Goal: Task Accomplishment & Management: Use online tool/utility

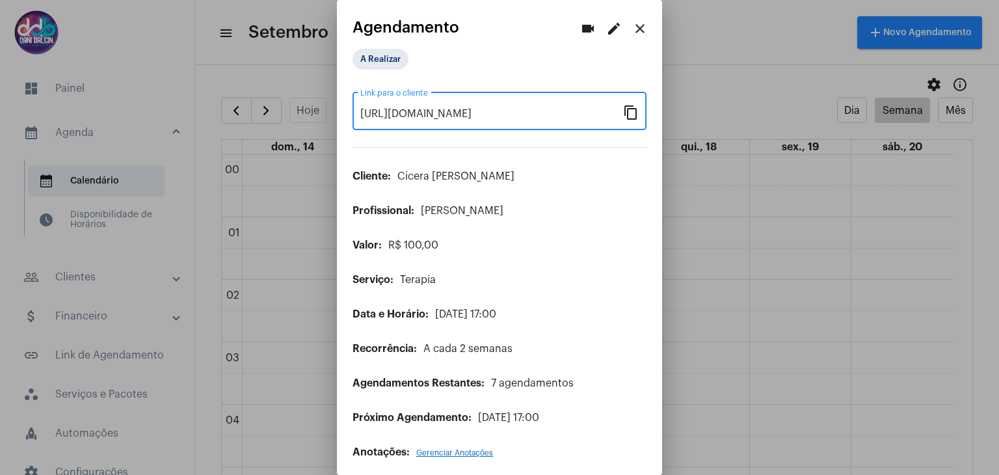
scroll to position [960, 0]
click at [632, 30] on mat-icon "close" at bounding box center [640, 29] width 16 height 16
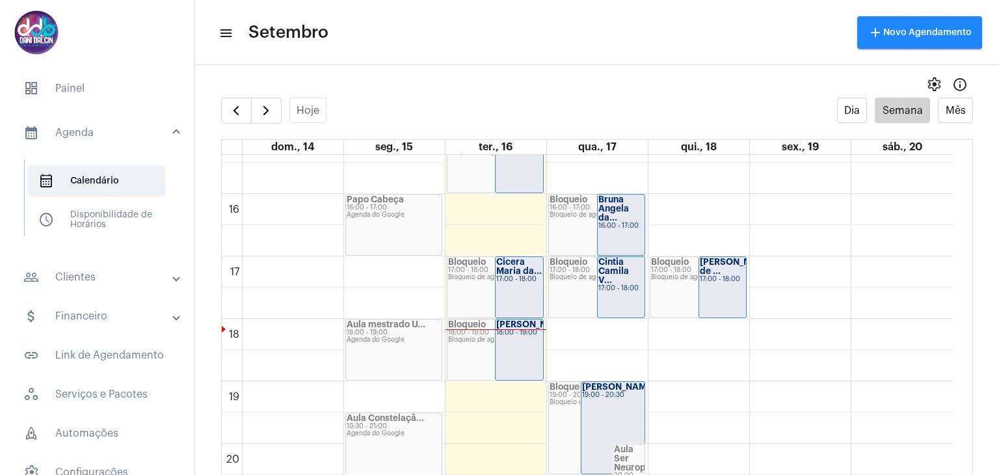
click at [62, 284] on mat-panel-title "people_outline Clientes" at bounding box center [98, 277] width 150 height 16
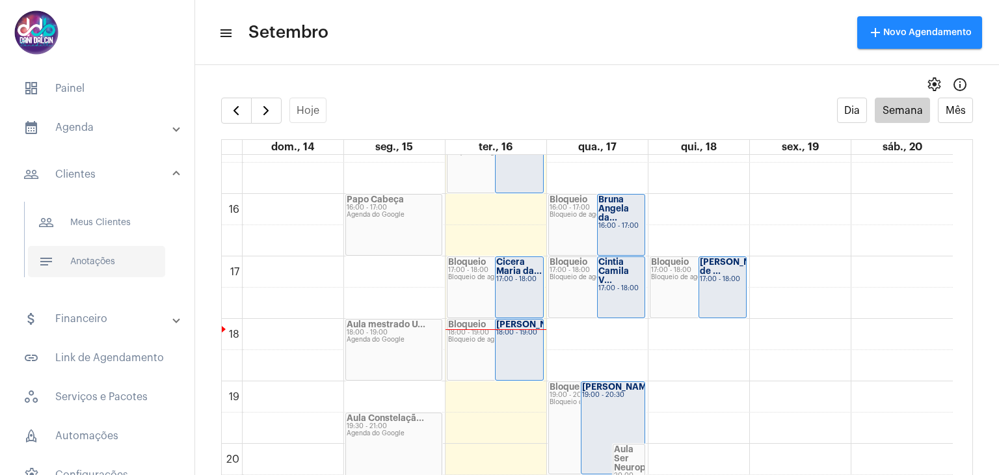
click at [87, 262] on span "notes Anotações" at bounding box center [96, 261] width 137 height 31
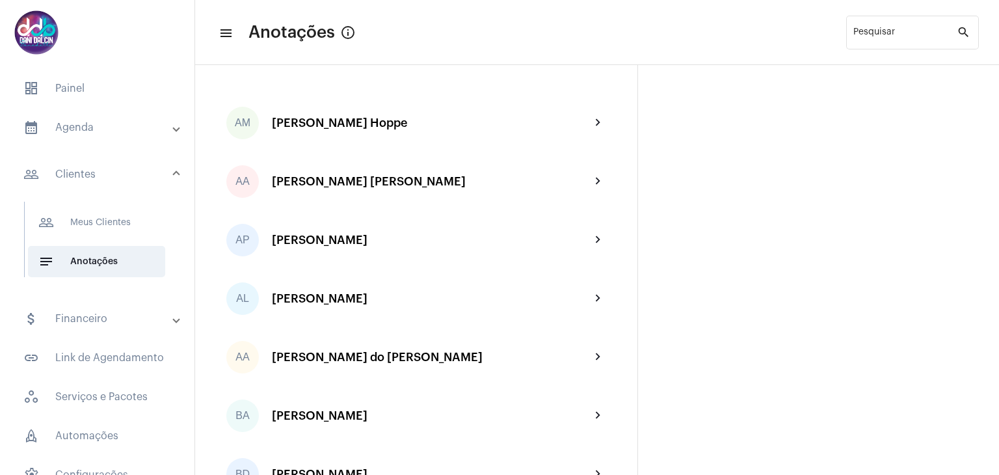
click at [92, 137] on mat-expansion-panel-header "calendar_month_outlined Agenda" at bounding box center [101, 127] width 187 height 31
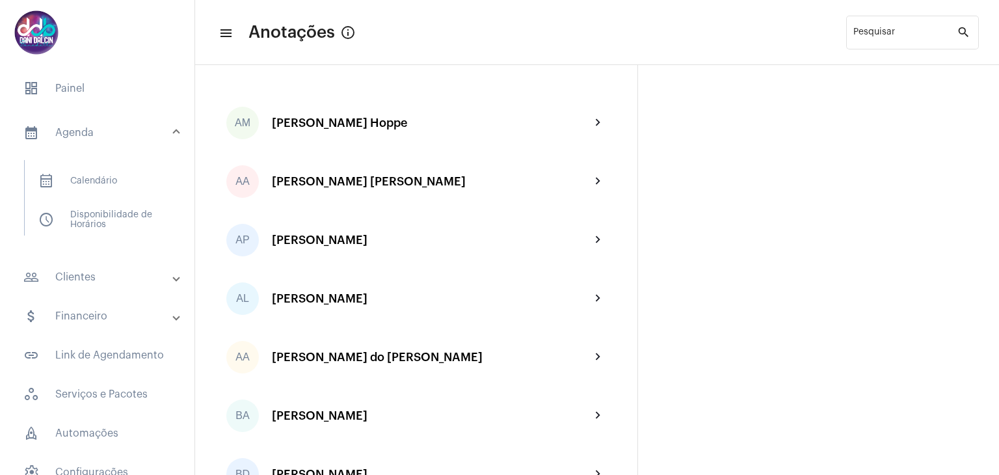
click at [105, 283] on mat-panel-title "people_outline Clientes" at bounding box center [98, 277] width 150 height 16
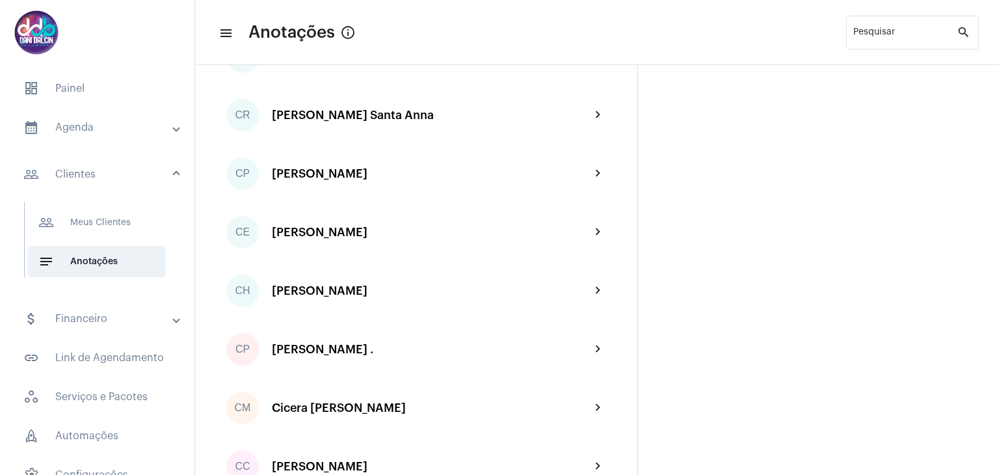
scroll to position [585, 0]
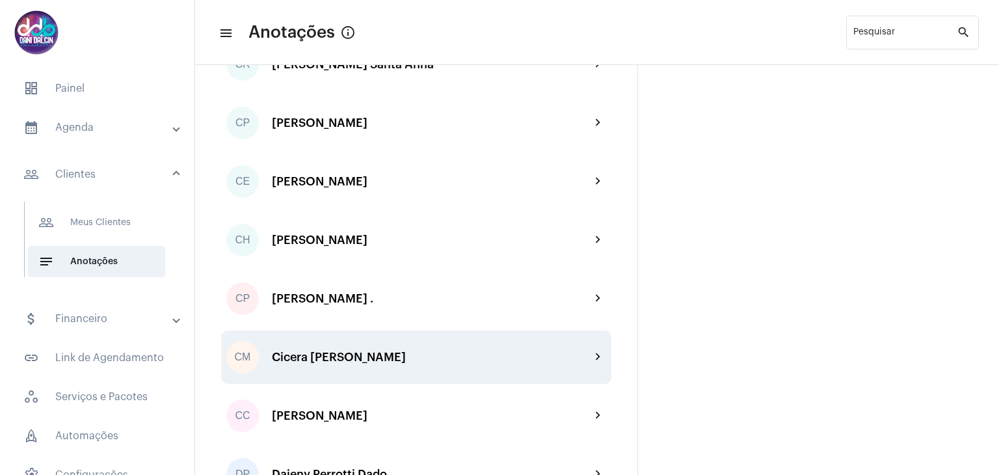
click at [370, 352] on div "Cicera [PERSON_NAME]" at bounding box center [431, 357] width 319 height 13
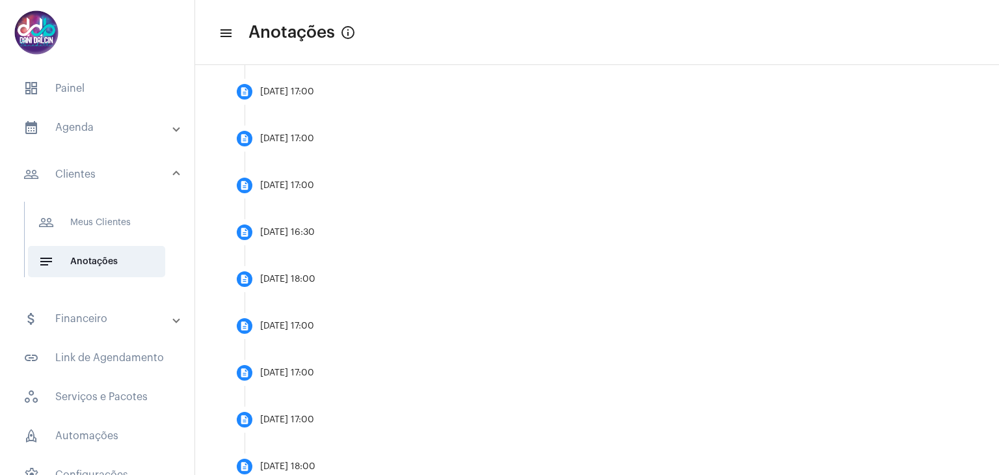
scroll to position [585, 0]
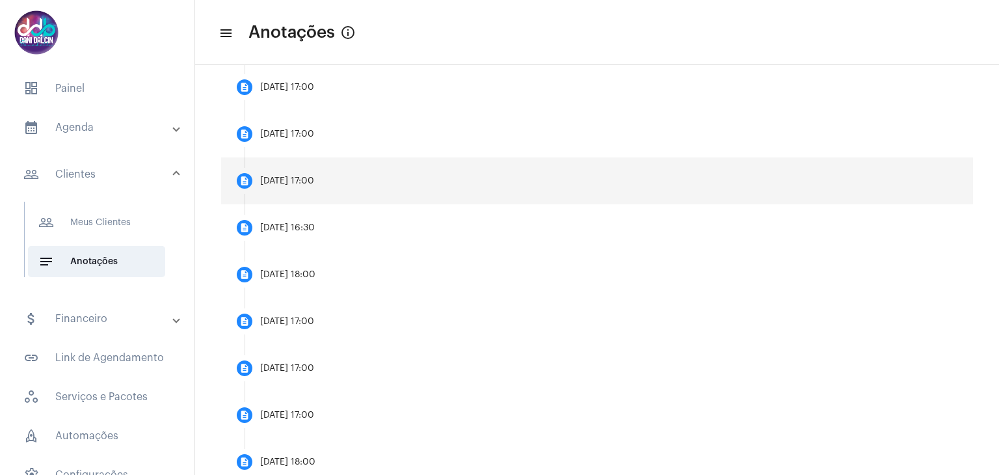
click at [367, 189] on mat-step-header "description [DATE] 17:00" at bounding box center [597, 180] width 752 height 47
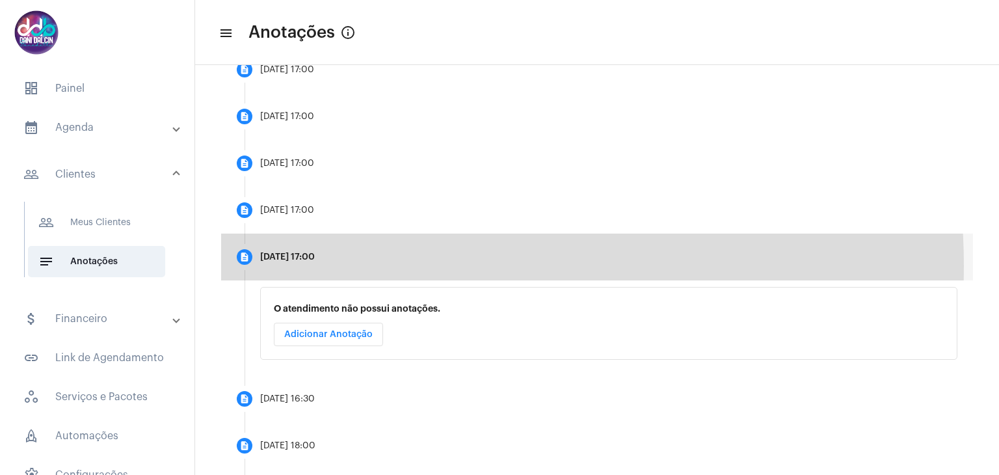
scroll to position [490, 0]
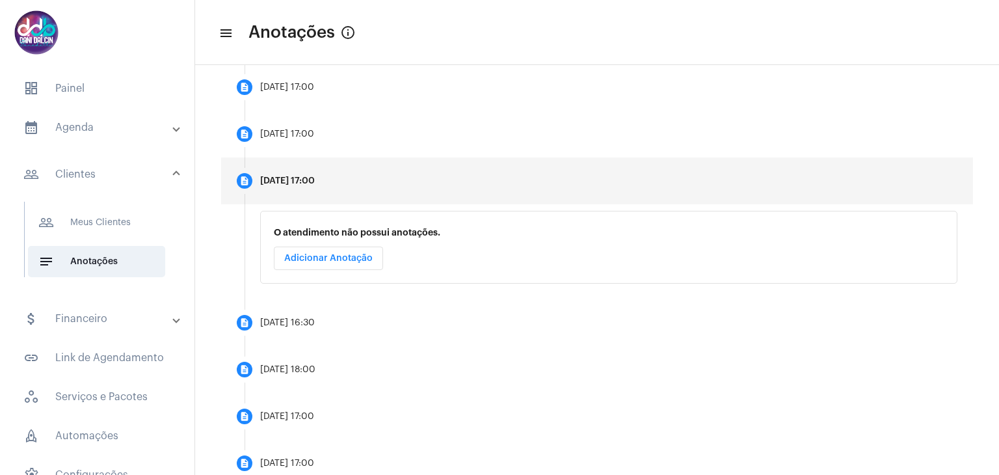
click at [359, 254] on span "Adicionar Anotação" at bounding box center [328, 258] width 88 height 9
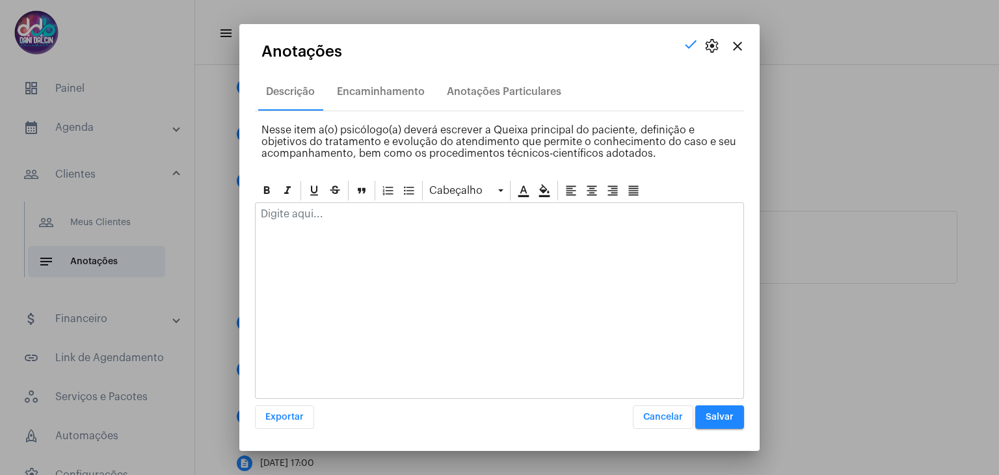
click at [348, 232] on div at bounding box center [499, 300] width 489 height 196
click at [338, 219] on div at bounding box center [500, 217] width 488 height 29
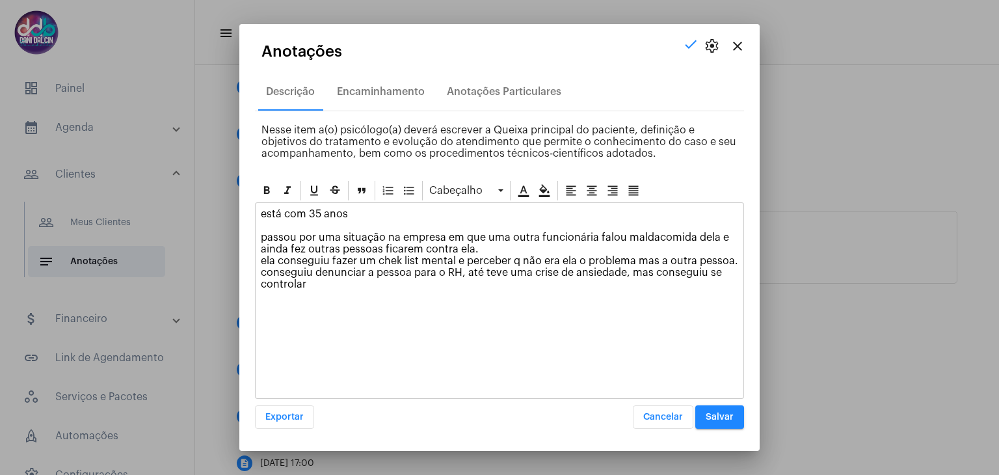
click at [643, 233] on p "está com 35 anos passou por uma situação na empresa em que uma outra funcionári…" at bounding box center [499, 249] width 477 height 82
click at [640, 233] on p "está com 35 anos passou por uma situação na empresa em que uma outra funcionári…" at bounding box center [499, 249] width 477 height 82
